Goal: Information Seeking & Learning: Learn about a topic

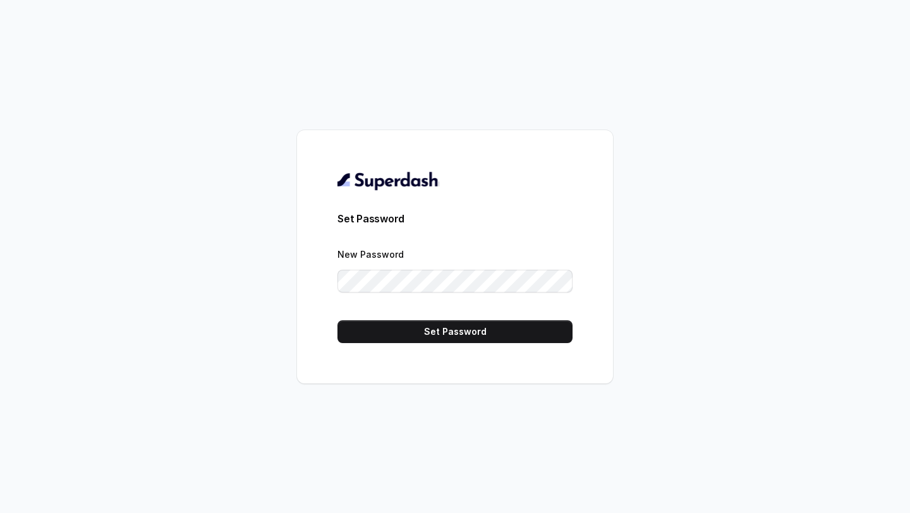
click at [463, 331] on button "Set Password" at bounding box center [455, 331] width 235 height 23
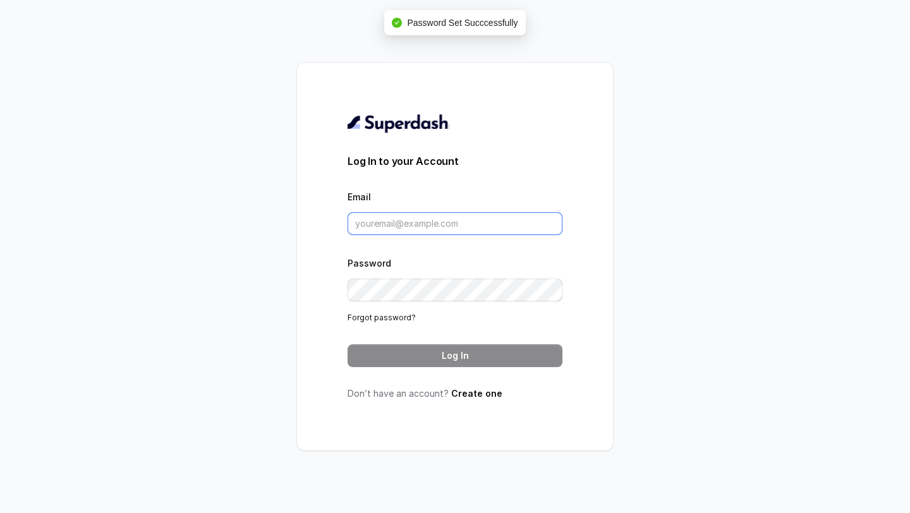
click at [423, 224] on input "Email" at bounding box center [455, 223] width 215 height 23
type input "harsh.agarwal@codingninjas.com"
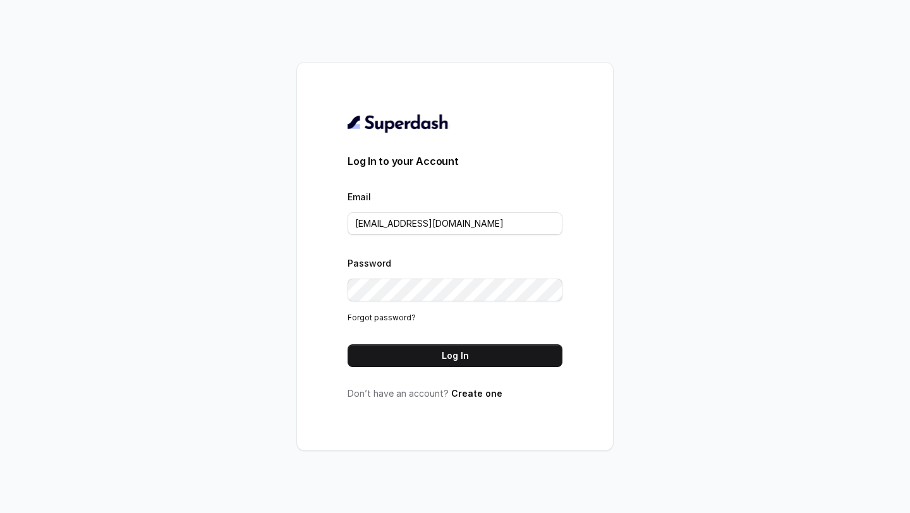
click at [422, 370] on div "Log In to your Account Email harsh.agarwal@codingninjas.com Password Forgot pas…" at bounding box center [455, 256] width 215 height 287
click at [422, 365] on button "Log In" at bounding box center [455, 356] width 215 height 23
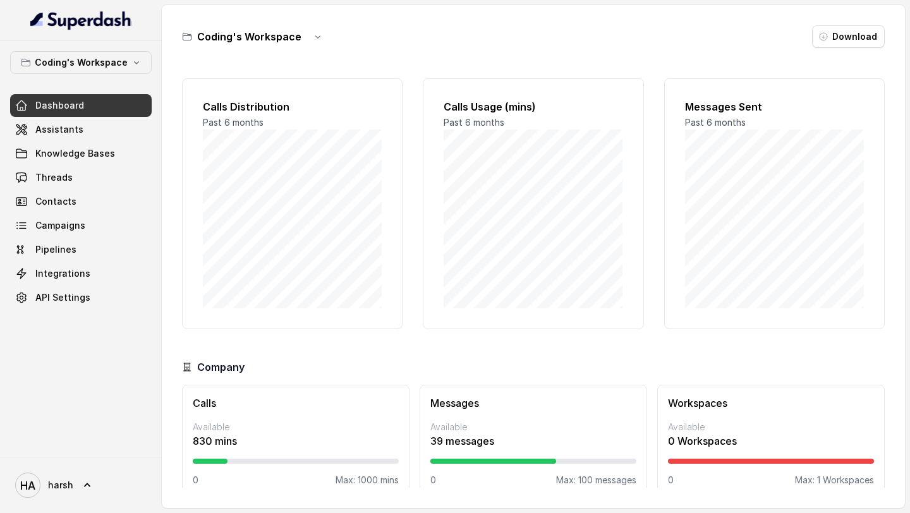
scroll to position [18, 0]
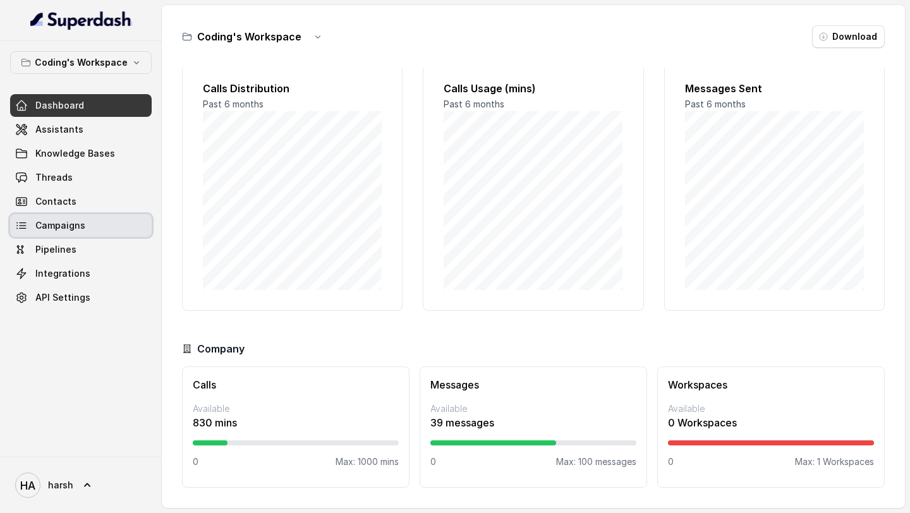
click at [90, 223] on link "Campaigns" at bounding box center [81, 225] width 142 height 23
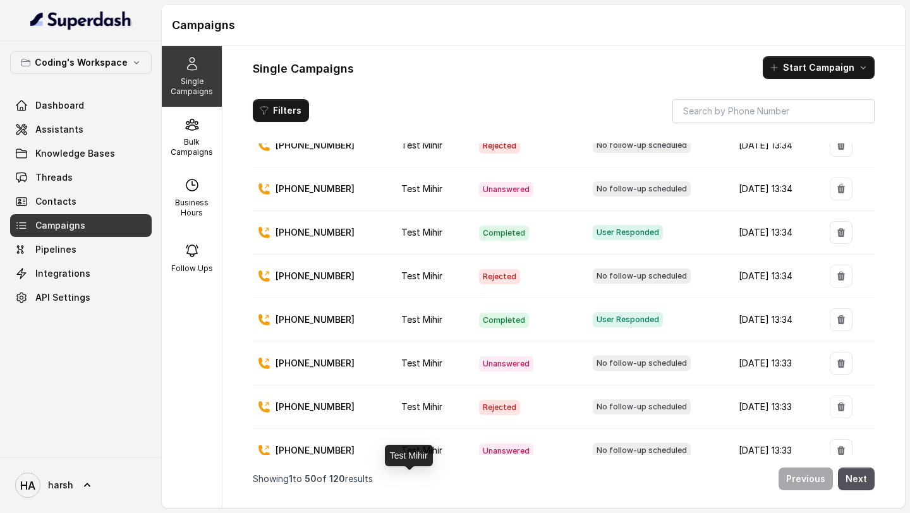
scroll to position [455, 0]
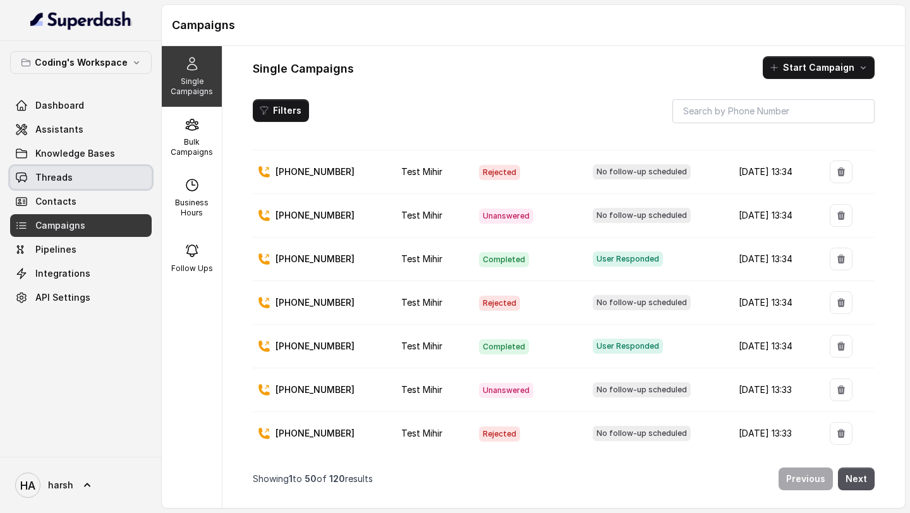
click at [94, 183] on link "Threads" at bounding box center [81, 177] width 142 height 23
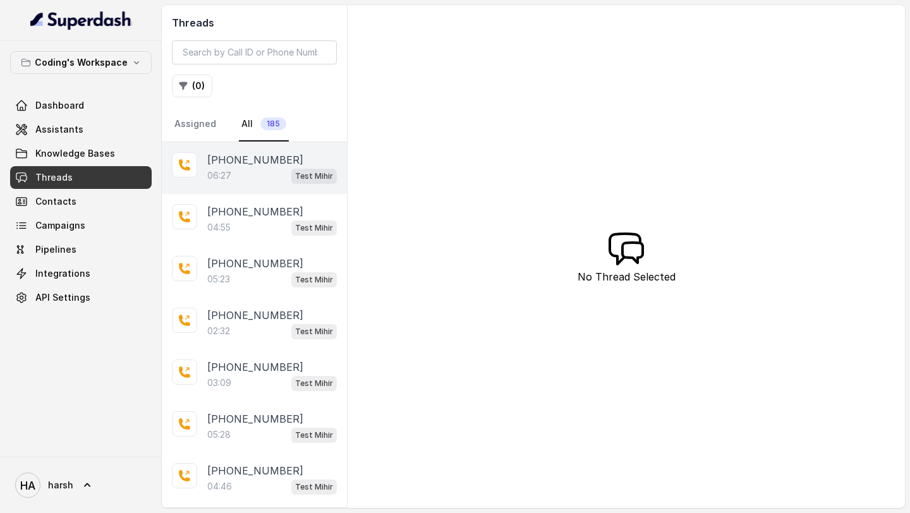
click at [249, 184] on div "[PHONE_NUMBER]:27 Test Mihir" at bounding box center [254, 168] width 185 height 52
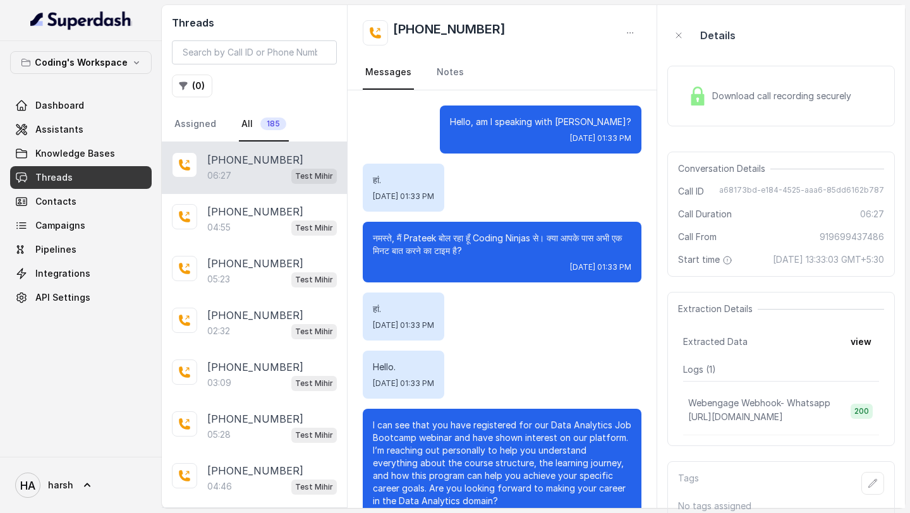
scroll to position [3957, 0]
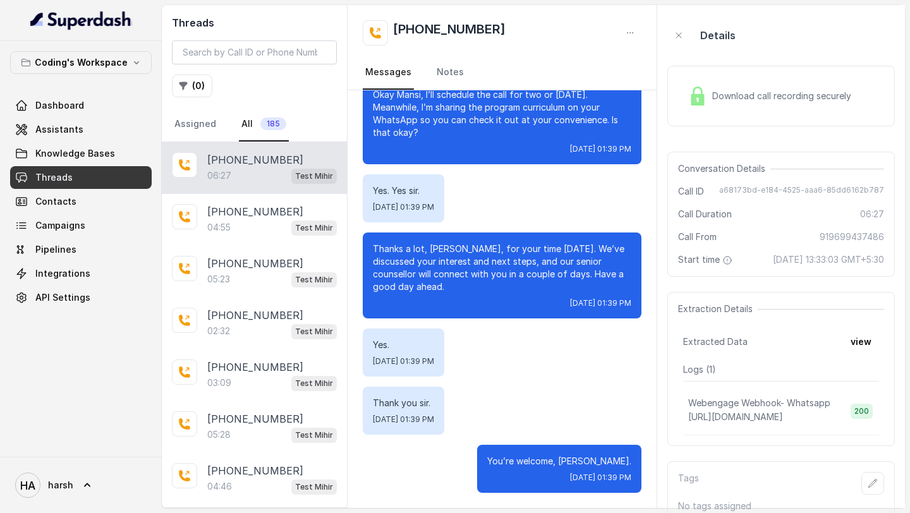
click at [733, 107] on div "Download call recording securely" at bounding box center [769, 96] width 173 height 29
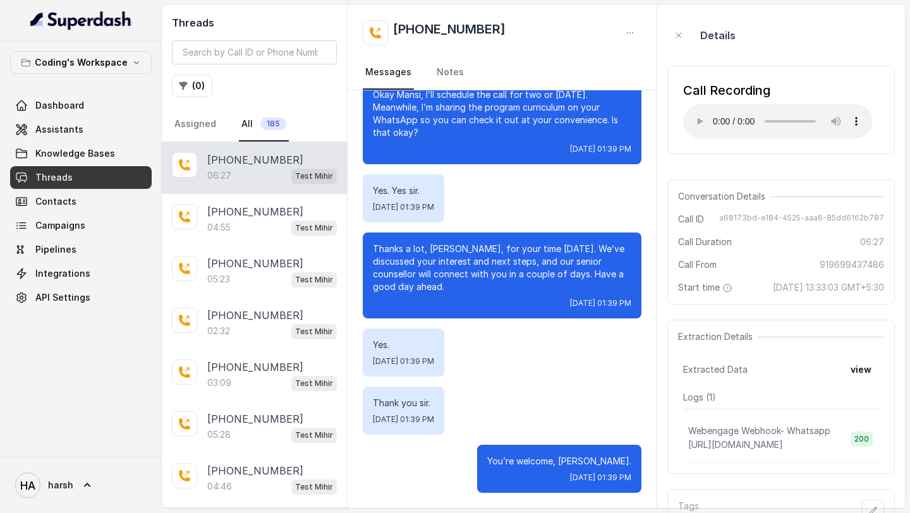
scroll to position [3946, 0]
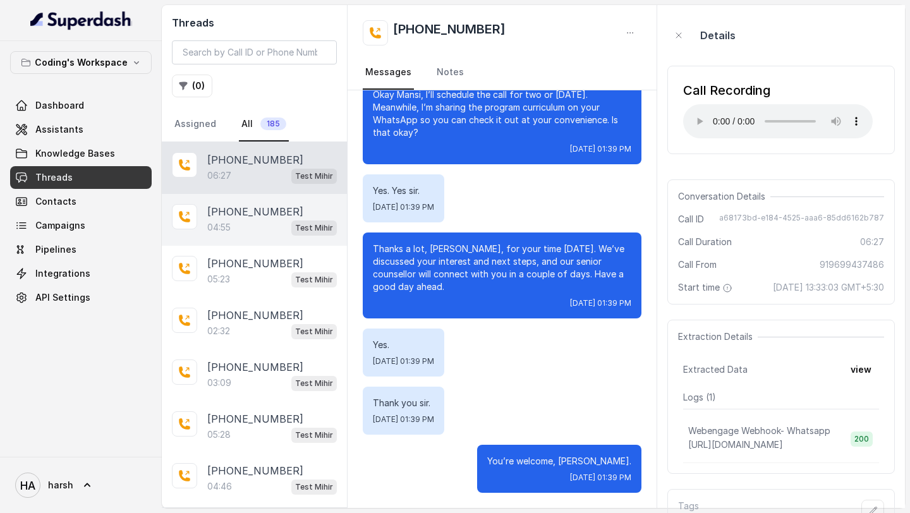
click at [233, 226] on div "04:55 Test Mihir" at bounding box center [272, 227] width 130 height 16
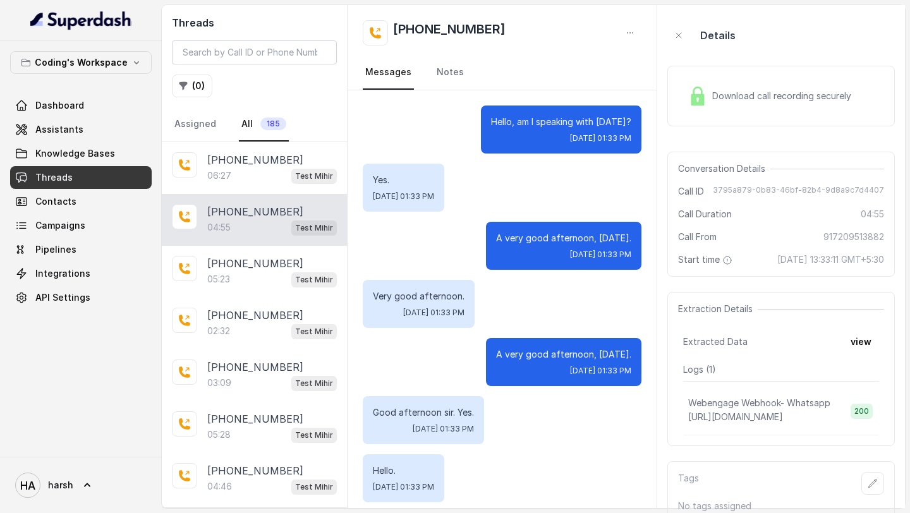
click at [778, 103] on div "Download call recording securely" at bounding box center [769, 96] width 173 height 29
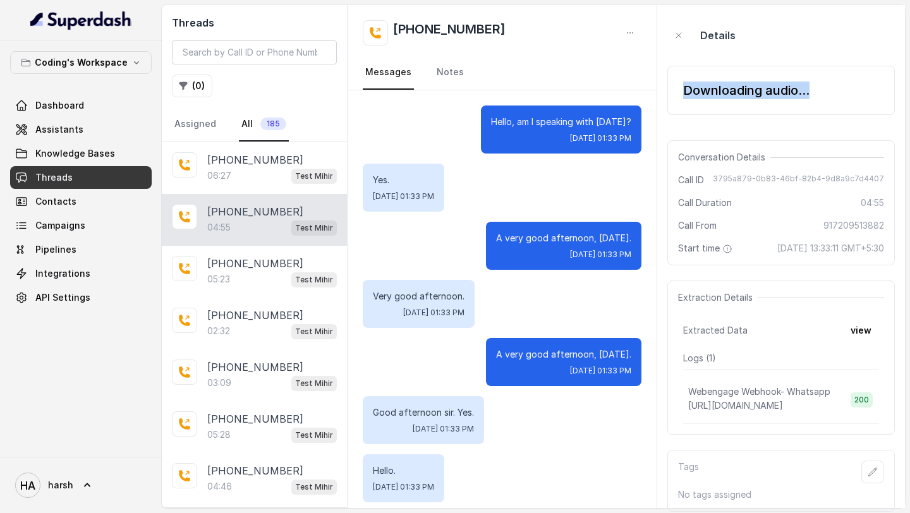
click at [778, 103] on div "Downloading audio..." at bounding box center [782, 90] width 228 height 49
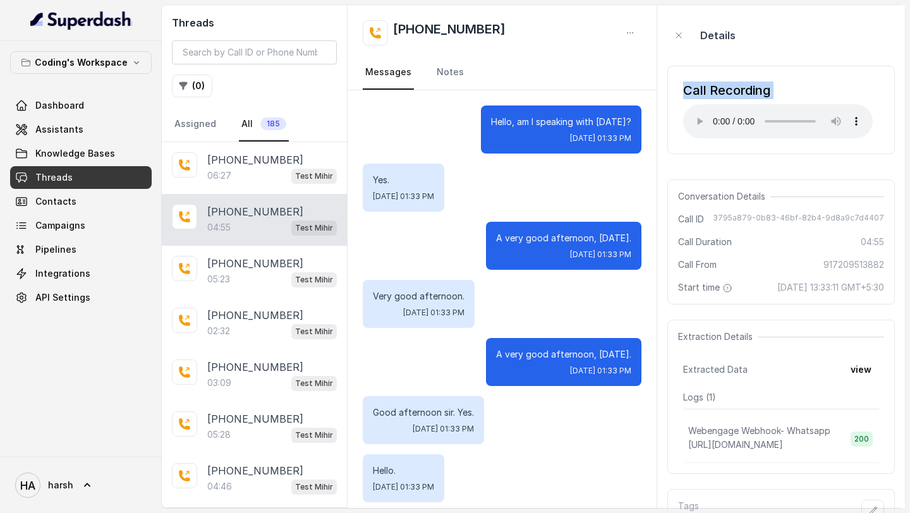
click at [721, 57] on div "Call Recording Your browser does not support the audio element." at bounding box center [782, 110] width 228 height 109
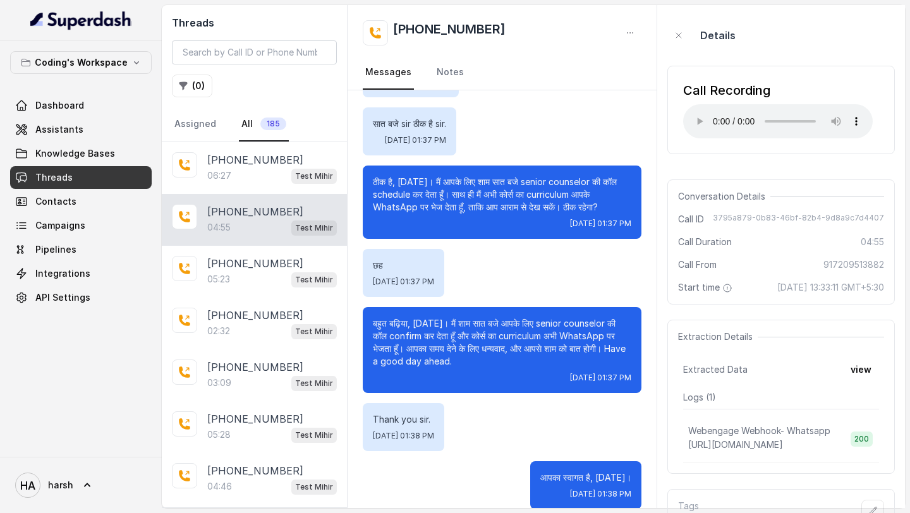
scroll to position [3049, 0]
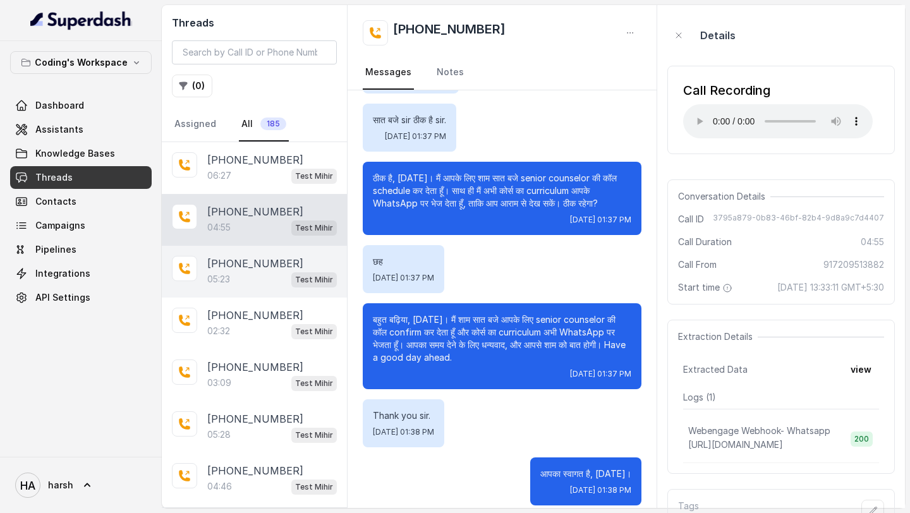
click at [221, 271] on div "05:23 Test Mihir" at bounding box center [272, 279] width 130 height 16
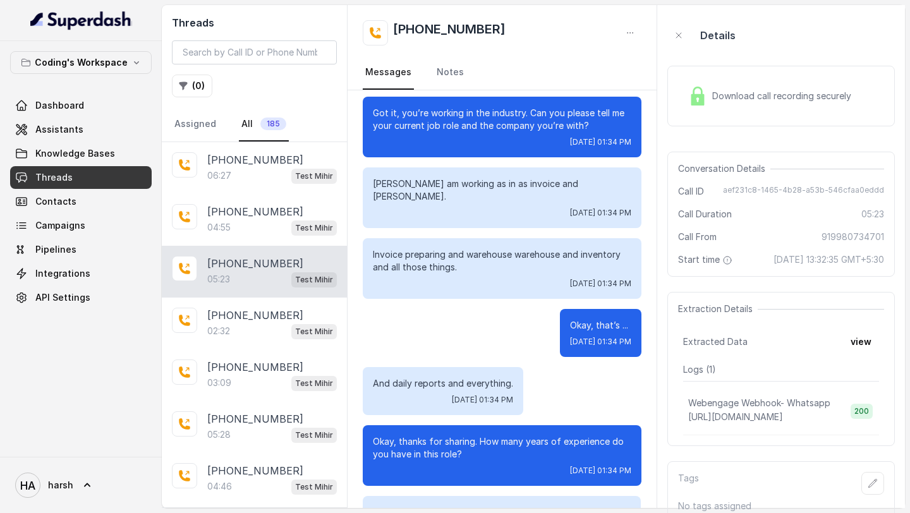
scroll to position [806, 0]
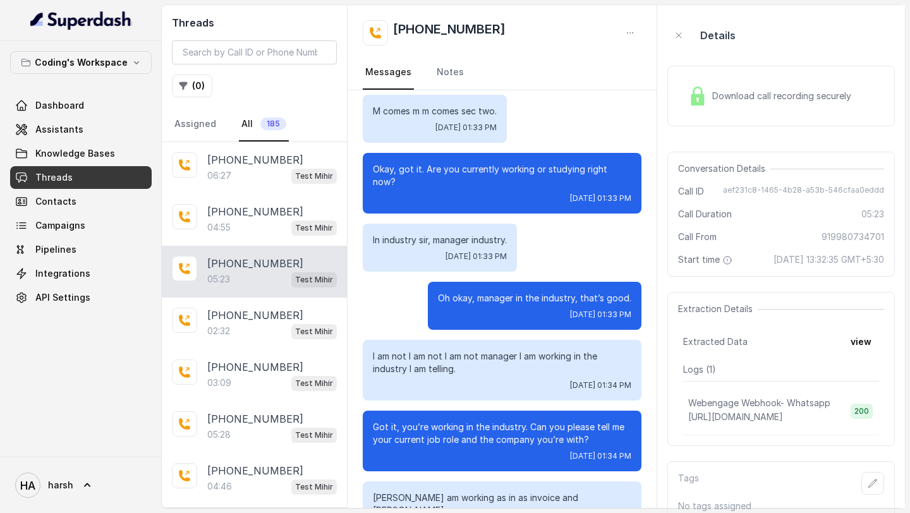
drag, startPoint x: 515, startPoint y: 283, endPoint x: 540, endPoint y: 513, distance: 230.9
click at [540, 513] on main "Threads ( 0 ) Assigned All 185 [PHONE_NUMBER]:27 Test Mihir [PHONE_NUMBER]:55 T…" at bounding box center [455, 256] width 910 height 513
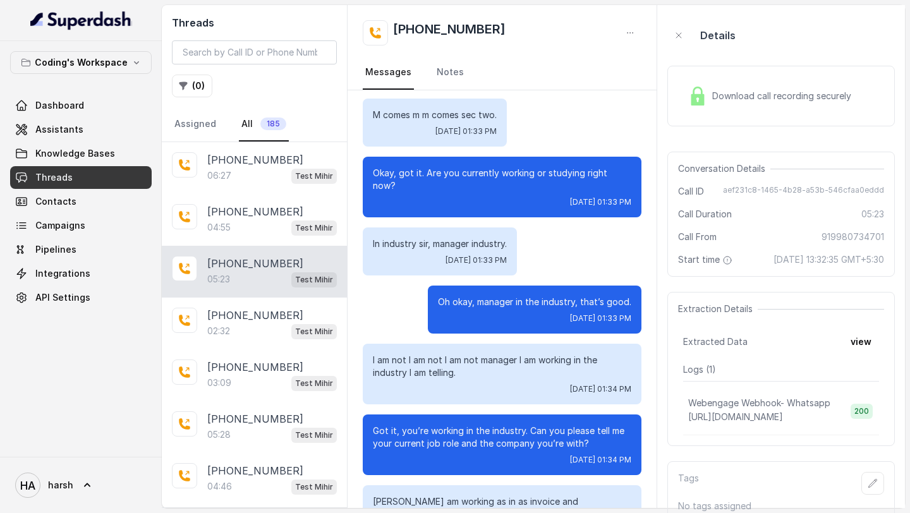
click at [532, 286] on div "Oh okay, manager in the industry, that’s good. [DATE] 01:33 PM" at bounding box center [535, 310] width 214 height 48
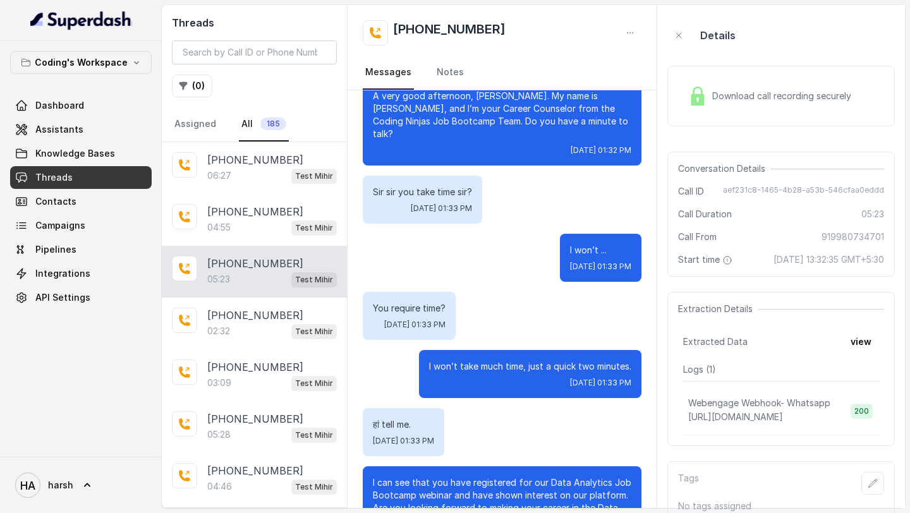
scroll to position [0, 0]
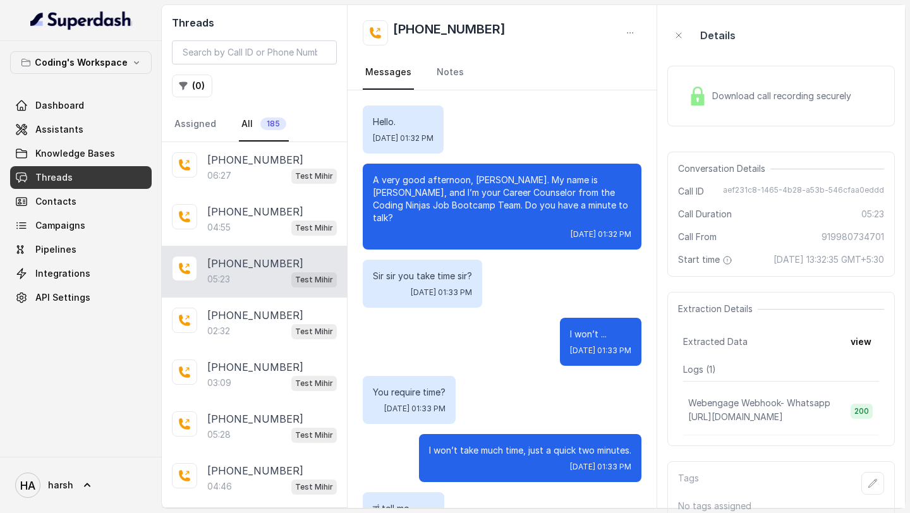
click at [763, 102] on span "Download call recording securely" at bounding box center [784, 96] width 144 height 13
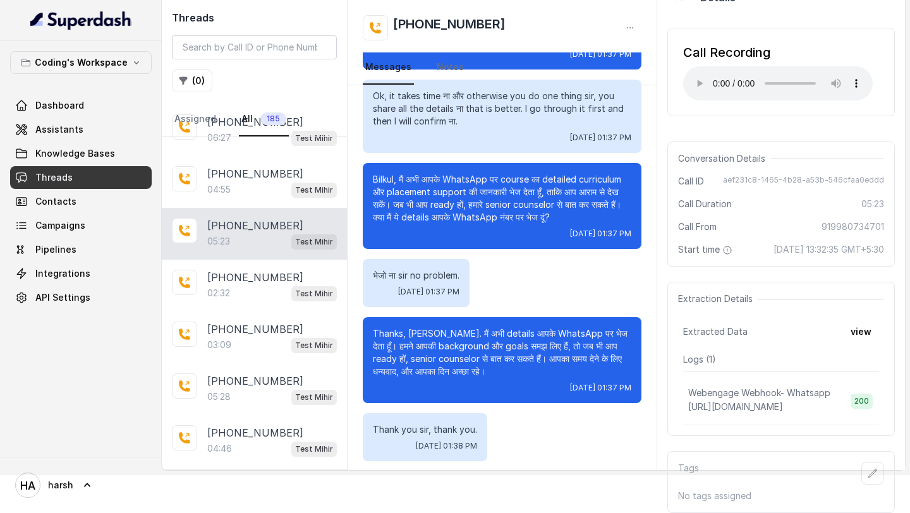
scroll to position [3175, 0]
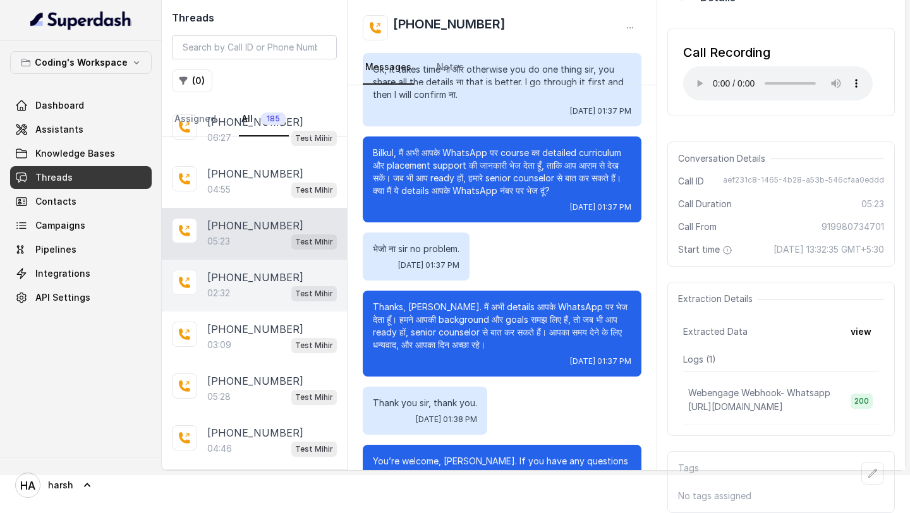
click at [245, 270] on p "[PHONE_NUMBER]" at bounding box center [255, 277] width 96 height 15
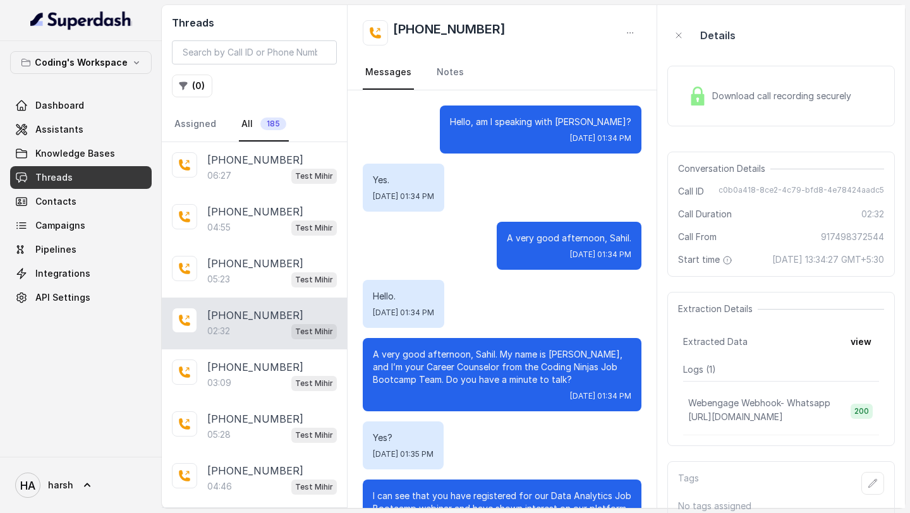
click at [709, 95] on div "Download call recording securely" at bounding box center [769, 96] width 173 height 29
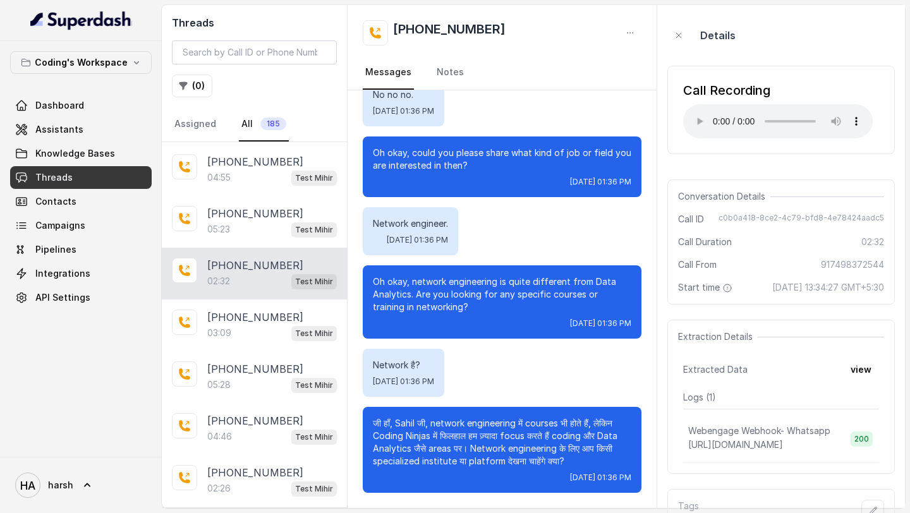
scroll to position [54, 0]
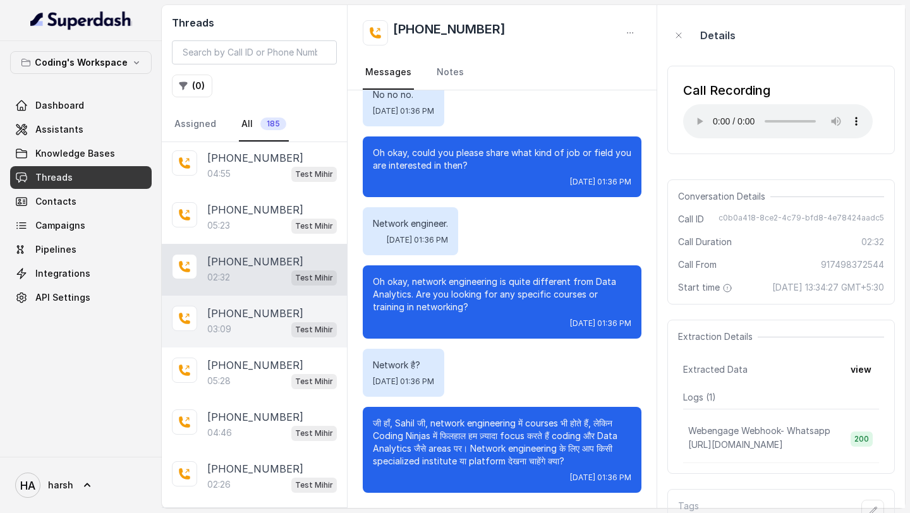
click at [265, 310] on p "[PHONE_NUMBER]" at bounding box center [255, 313] width 96 height 15
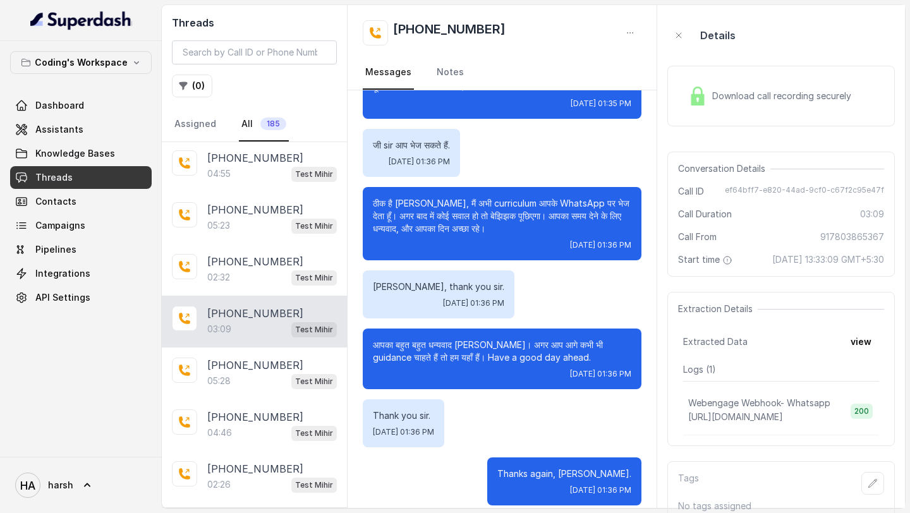
scroll to position [23, 0]
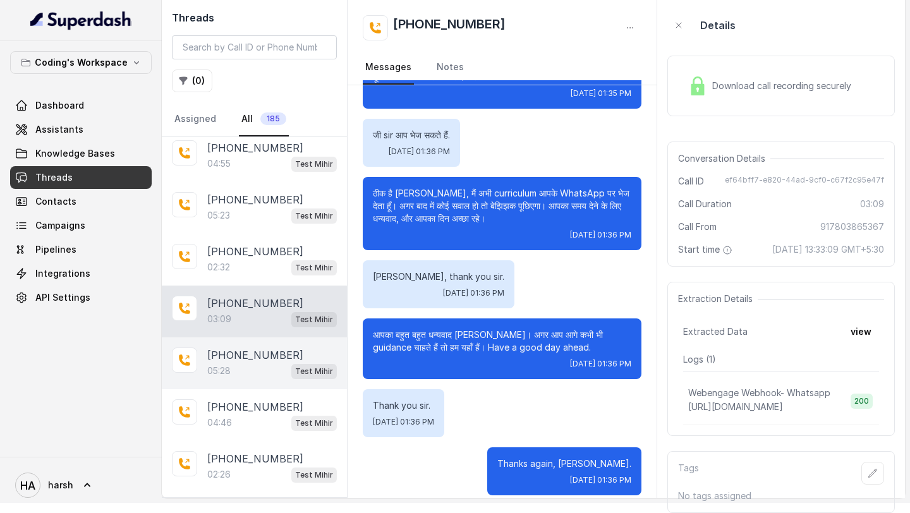
click at [243, 363] on div "05:28 Test Mihir" at bounding box center [272, 371] width 130 height 16
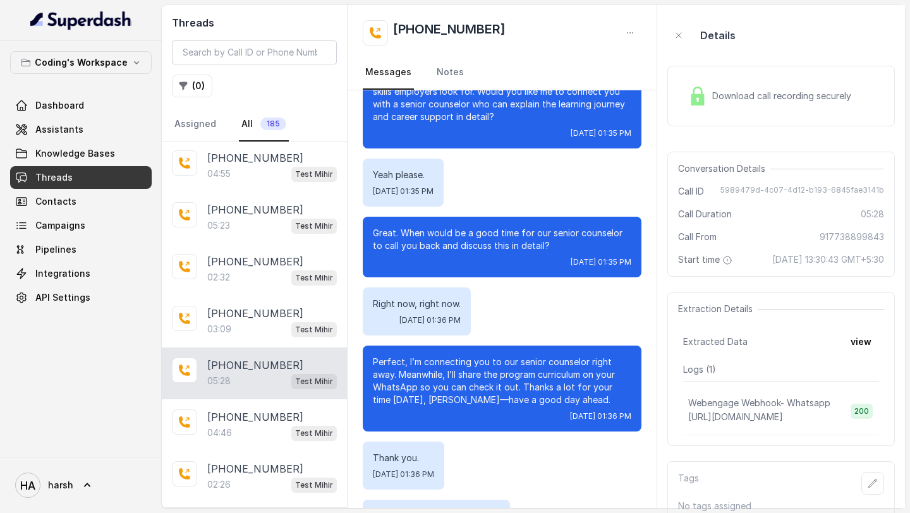
scroll to position [2505, 0]
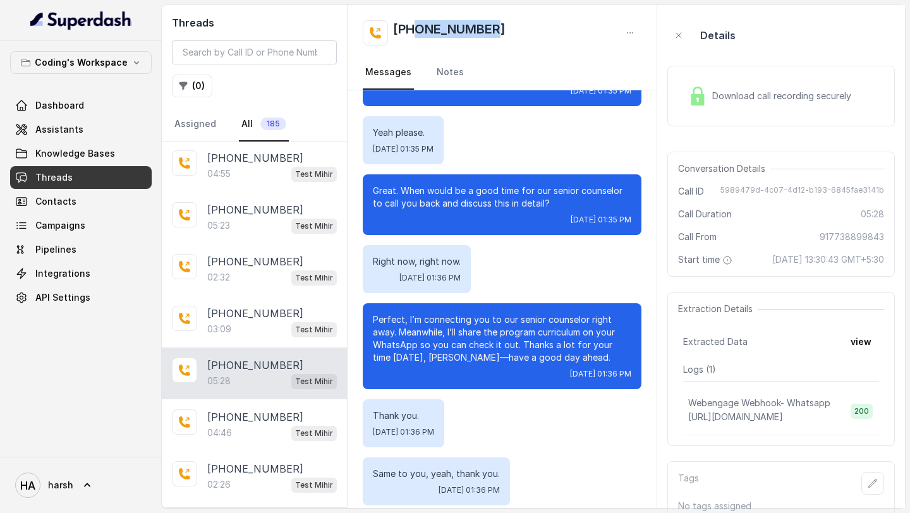
drag, startPoint x: 497, startPoint y: 28, endPoint x: 415, endPoint y: 31, distance: 82.9
click at [415, 31] on div "[PHONE_NUMBER]" at bounding box center [502, 32] width 279 height 25
copy h2 "7738899843"
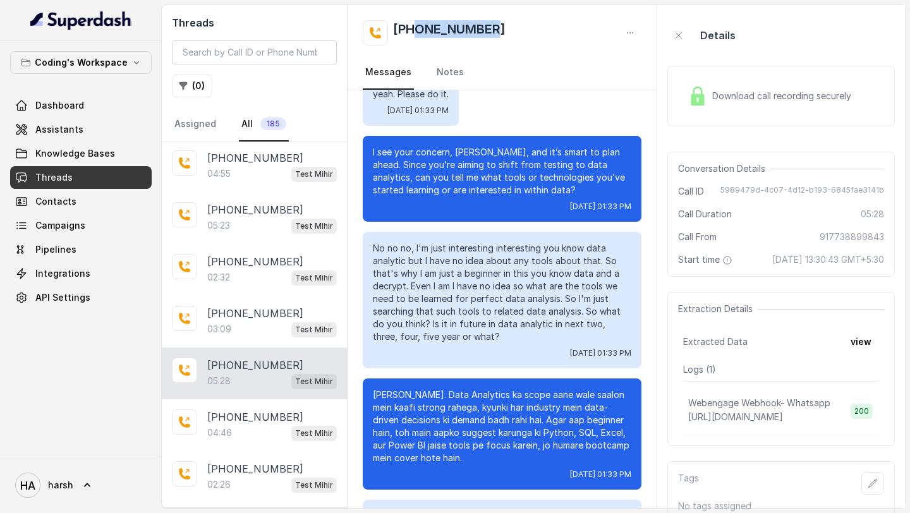
scroll to position [0, 0]
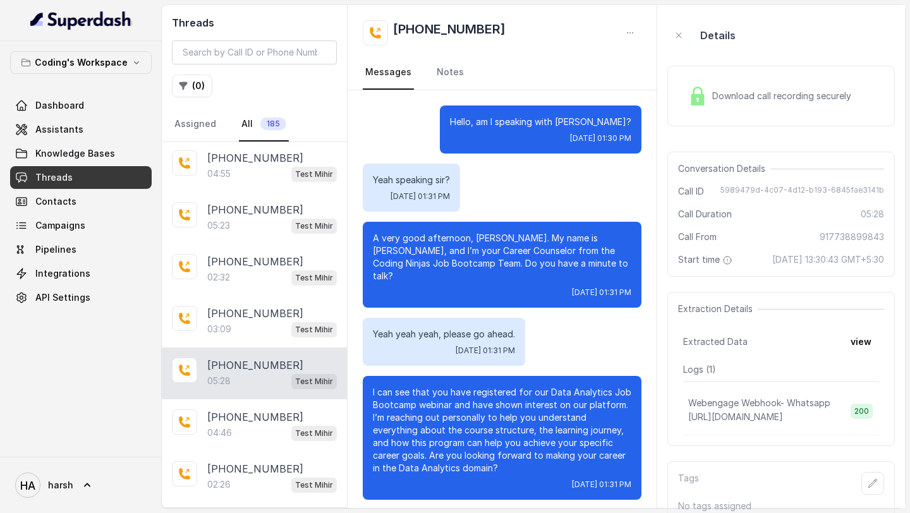
click at [717, 86] on div "Download call recording securely" at bounding box center [769, 96] width 173 height 29
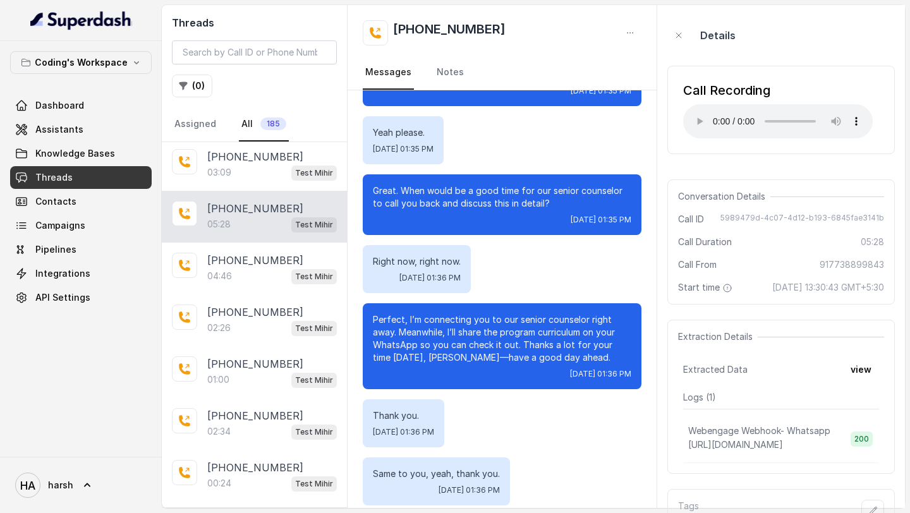
scroll to position [218, 0]
